Goal: Find specific page/section: Find specific page/section

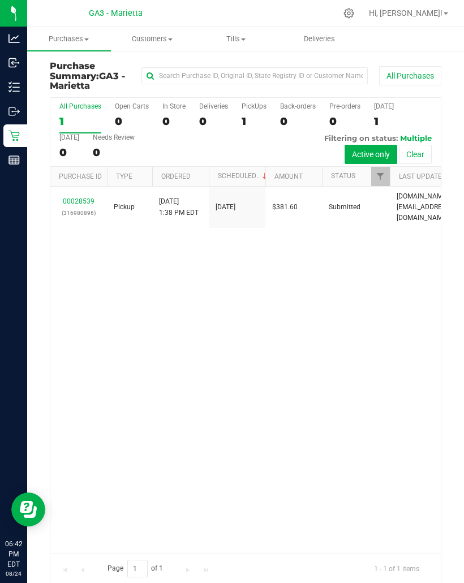
click at [233, 40] on span "Tills" at bounding box center [235, 39] width 83 height 10
click at [253, 65] on span "Manage tills" at bounding box center [232, 68] width 76 height 10
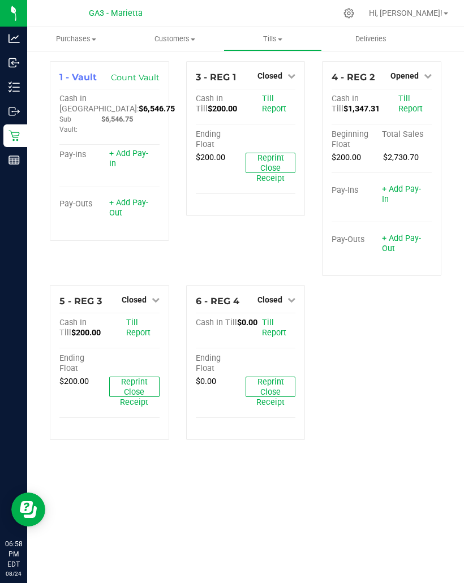
click at [14, 162] on line at bounding box center [14, 162] width 10 height 0
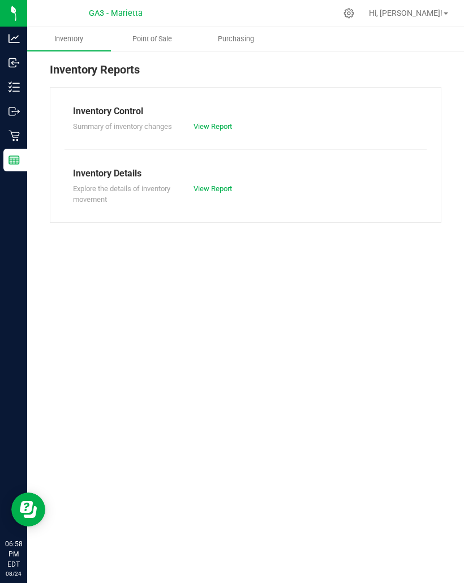
click at [158, 40] on span "Point of Sale" at bounding box center [152, 39] width 70 height 10
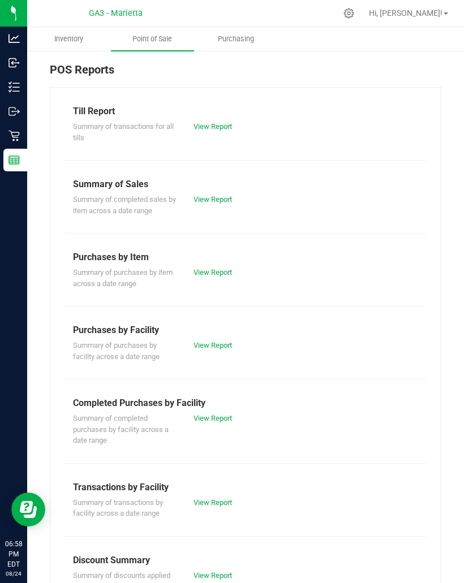
click at [223, 126] on link "View Report" at bounding box center [212, 126] width 38 height 8
